Goal: Transaction & Acquisition: Purchase product/service

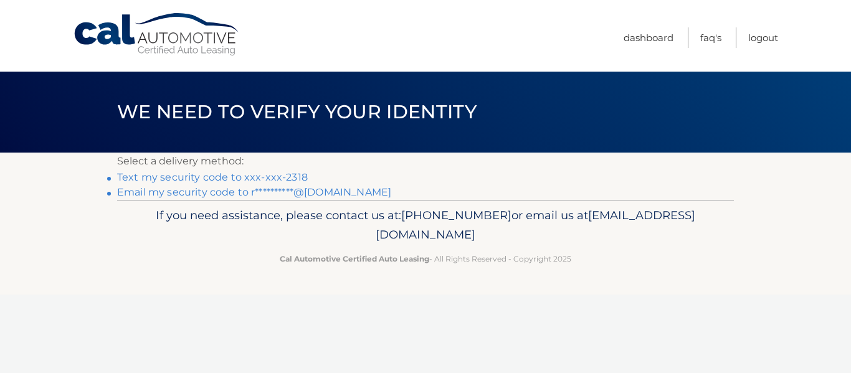
click at [294, 178] on link "Text my security code to xxx-xxx-2318" at bounding box center [212, 177] width 191 height 12
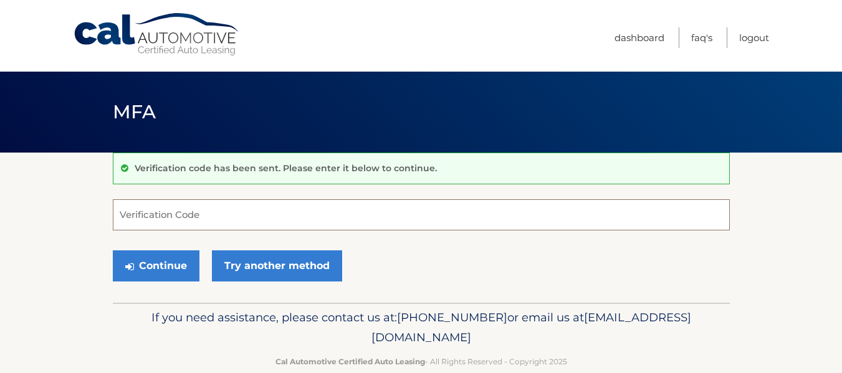
click at [193, 216] on input "Verification Code" at bounding box center [421, 214] width 617 height 31
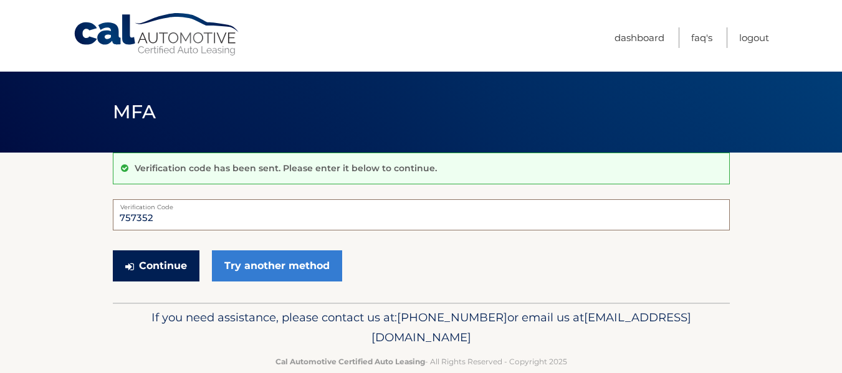
type input "757352"
click at [172, 266] on button "Continue" at bounding box center [156, 266] width 87 height 31
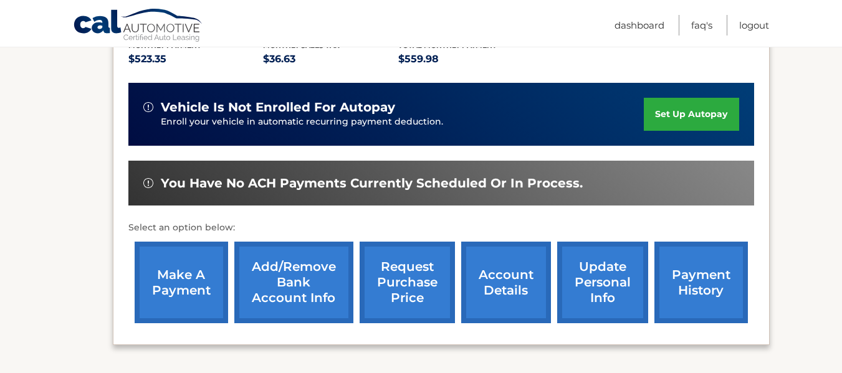
scroll to position [249, 0]
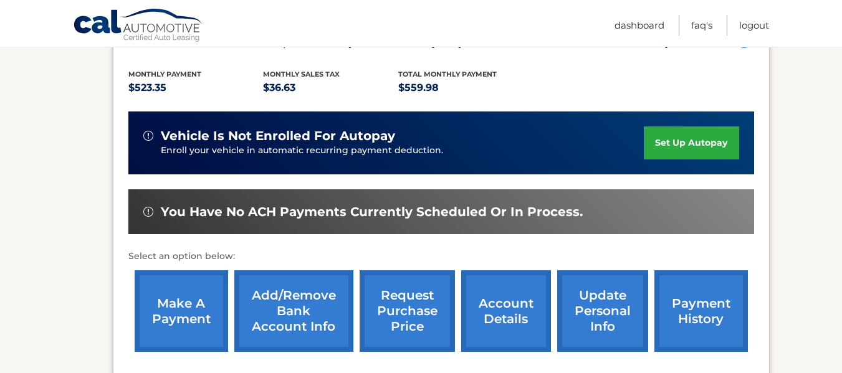
click at [180, 315] on link "make a payment" at bounding box center [181, 312] width 93 height 82
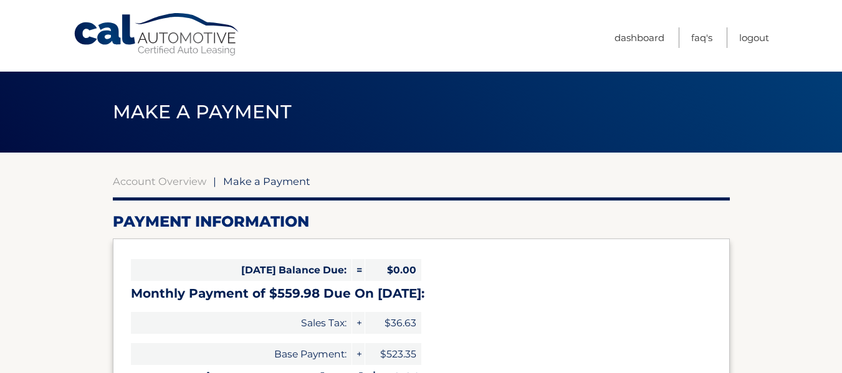
select select "OWVmNmY2Y2UtNTgyZC00NTdmLTkxNGUtMjE0MGEzZDZiNGU3"
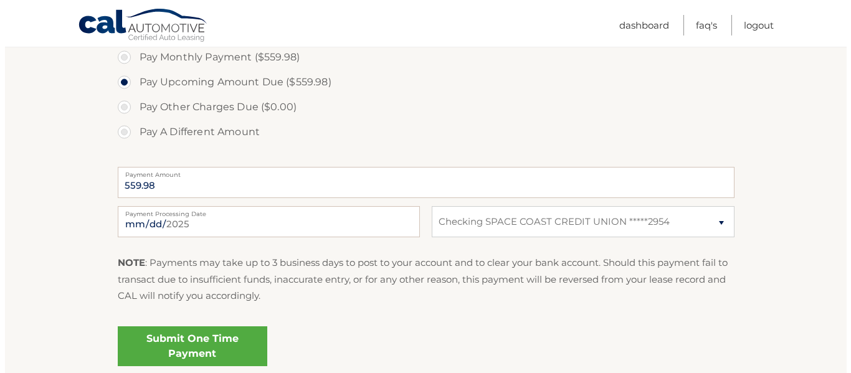
scroll to position [436, 0]
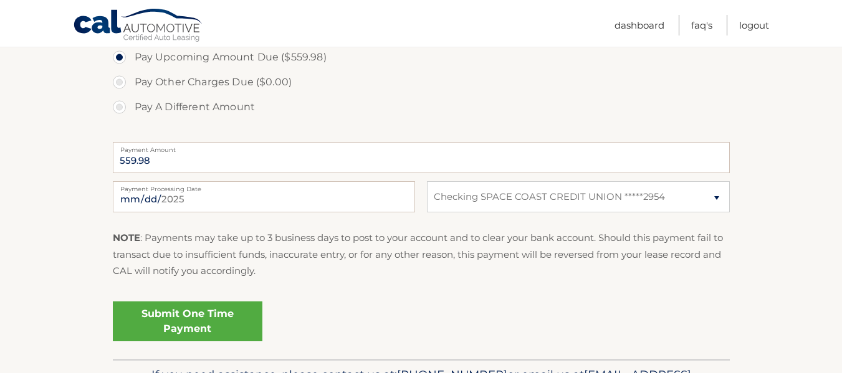
click at [203, 318] on link "Submit One Time Payment" at bounding box center [188, 322] width 150 height 40
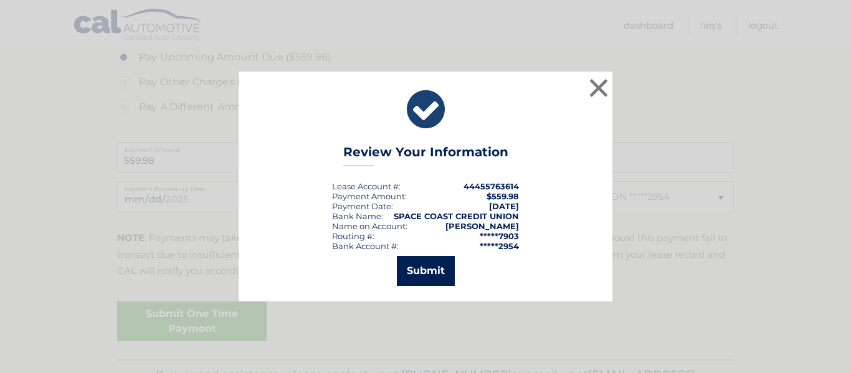
click at [433, 274] on button "Submit" at bounding box center [426, 271] width 58 height 30
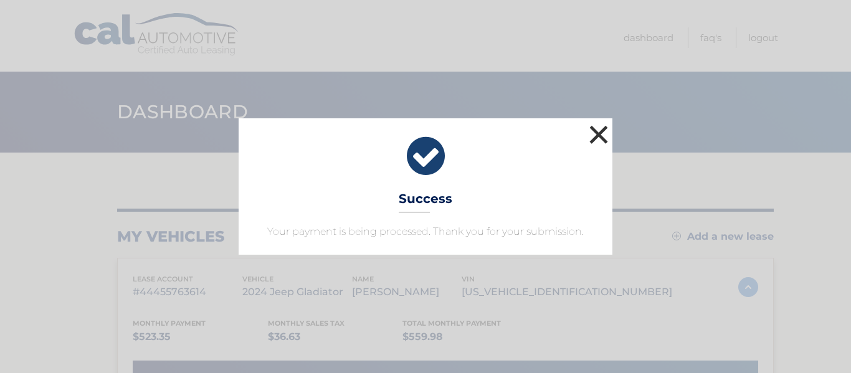
click at [599, 133] on button "×" at bounding box center [599, 134] width 25 height 25
